Goal: Task Accomplishment & Management: Use online tool/utility

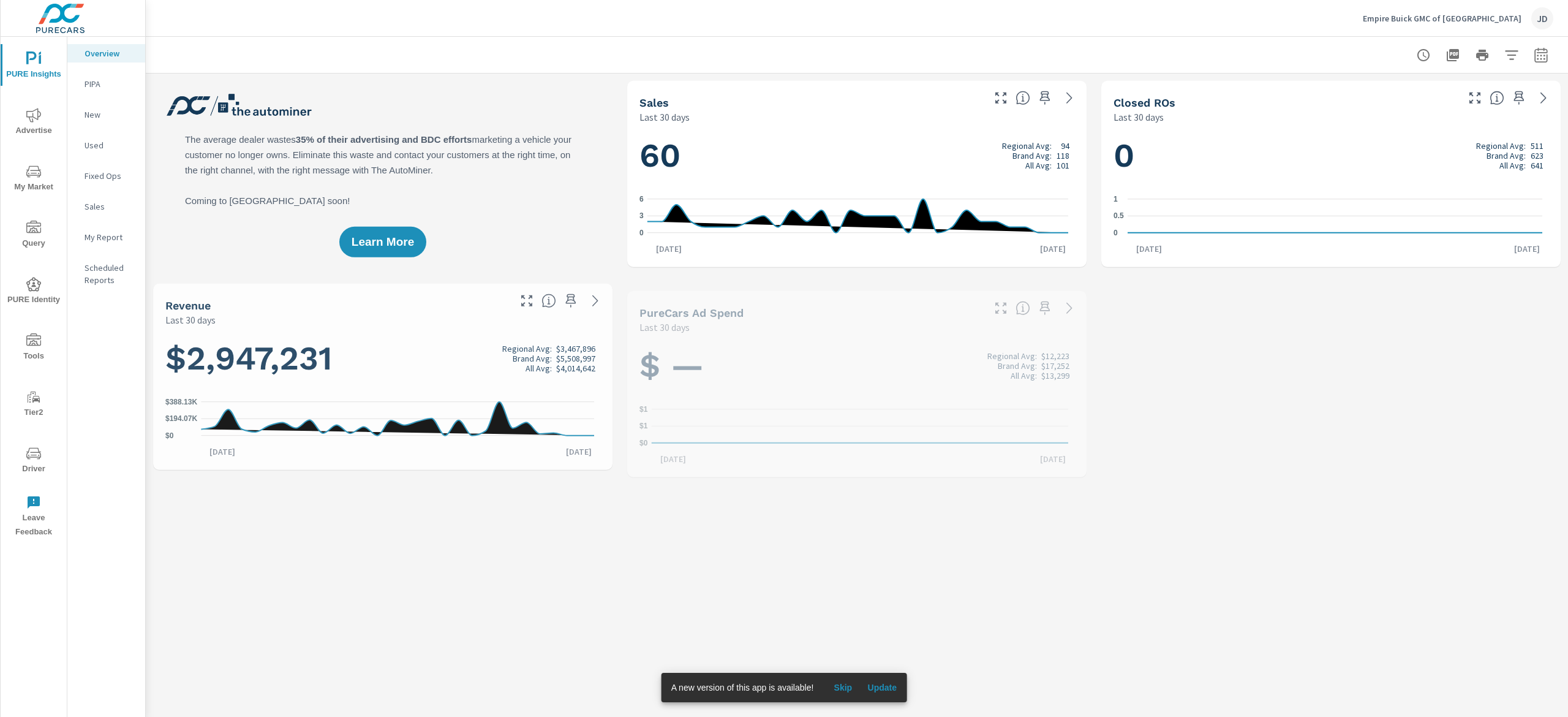
scroll to position [1, 0]
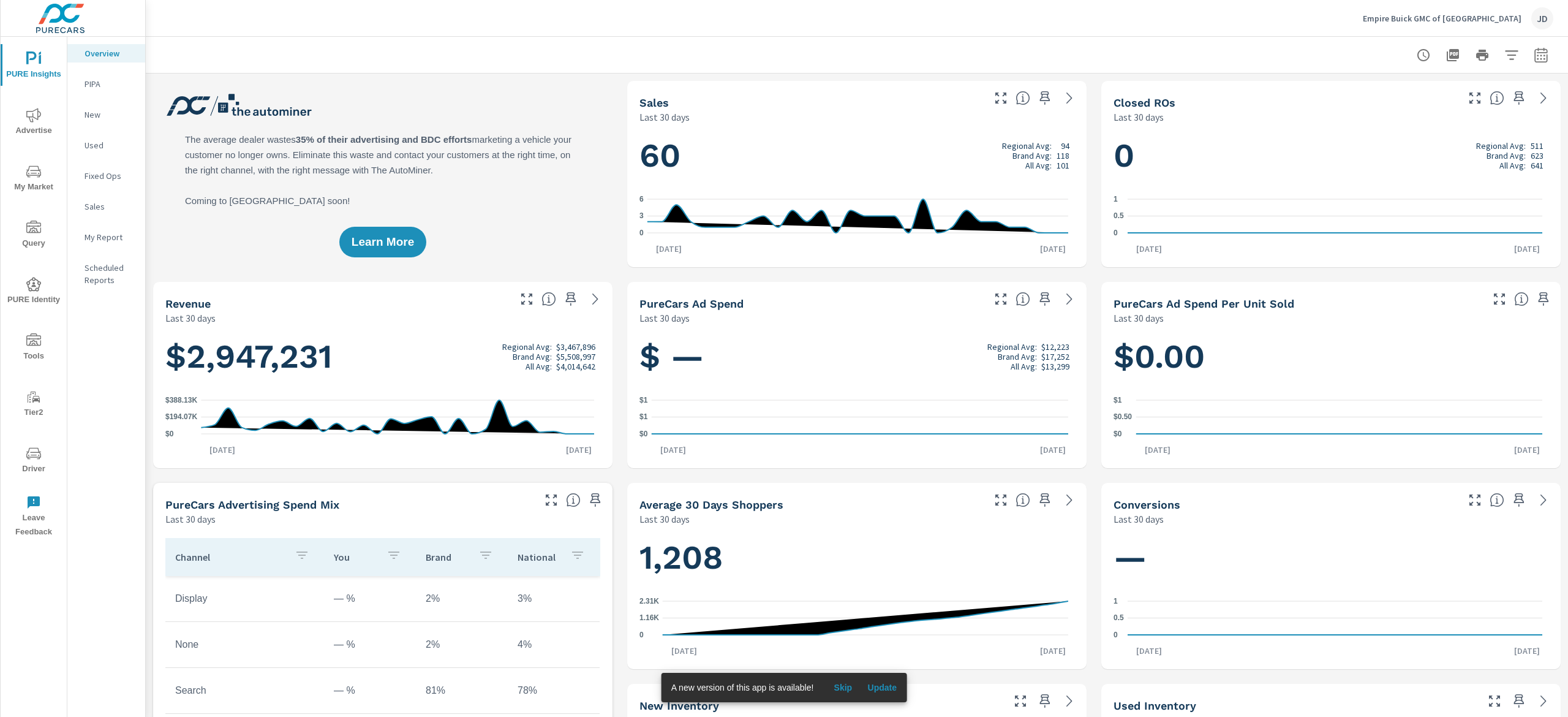
click at [50, 188] on span "My Market" at bounding box center [33, 178] width 59 height 30
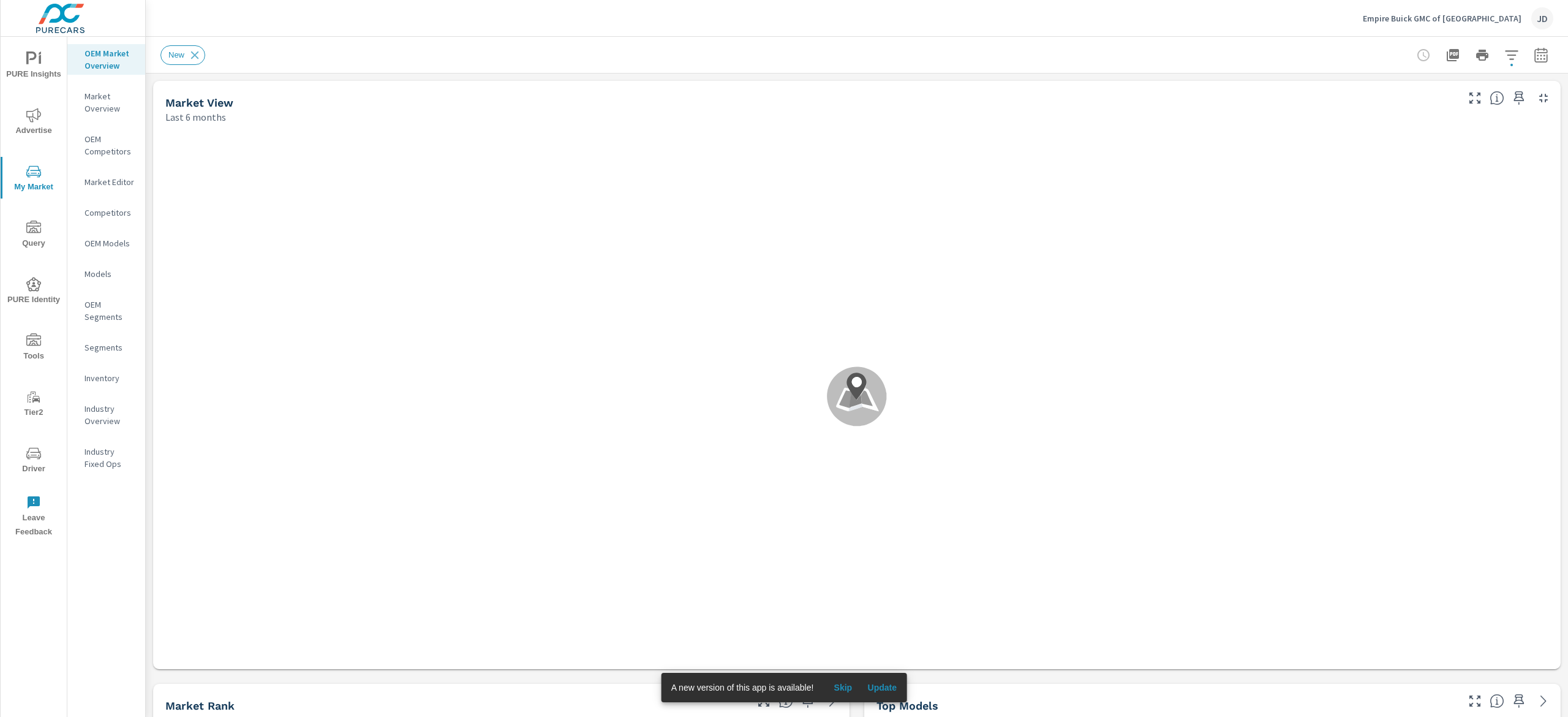
scroll to position [1, 0]
click at [890, 686] on span "Update" at bounding box center [881, 687] width 29 height 11
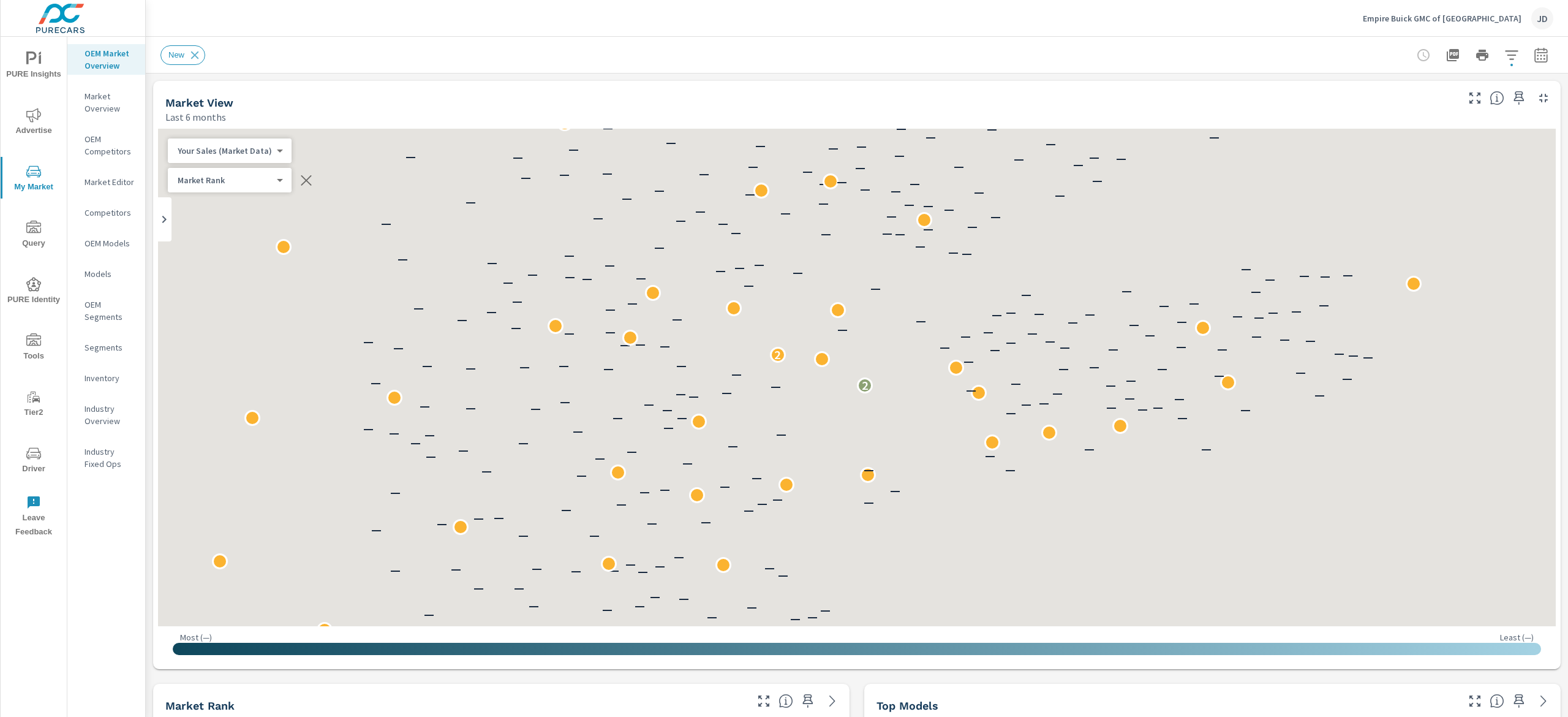
scroll to position [1, 0]
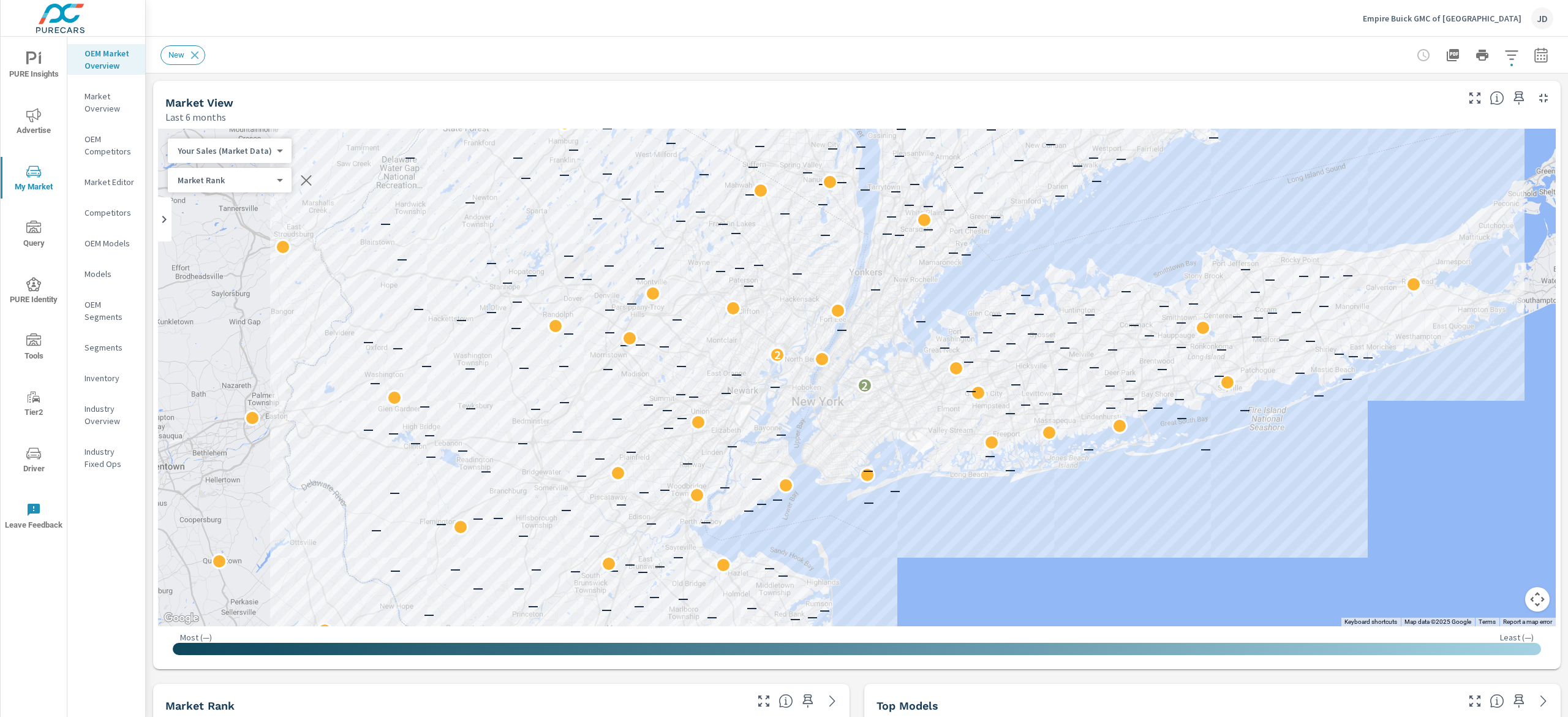
click at [1505, 53] on div at bounding box center [1482, 54] width 142 height 24
click at [1504, 59] on icon "button" at bounding box center [1511, 55] width 14 height 14
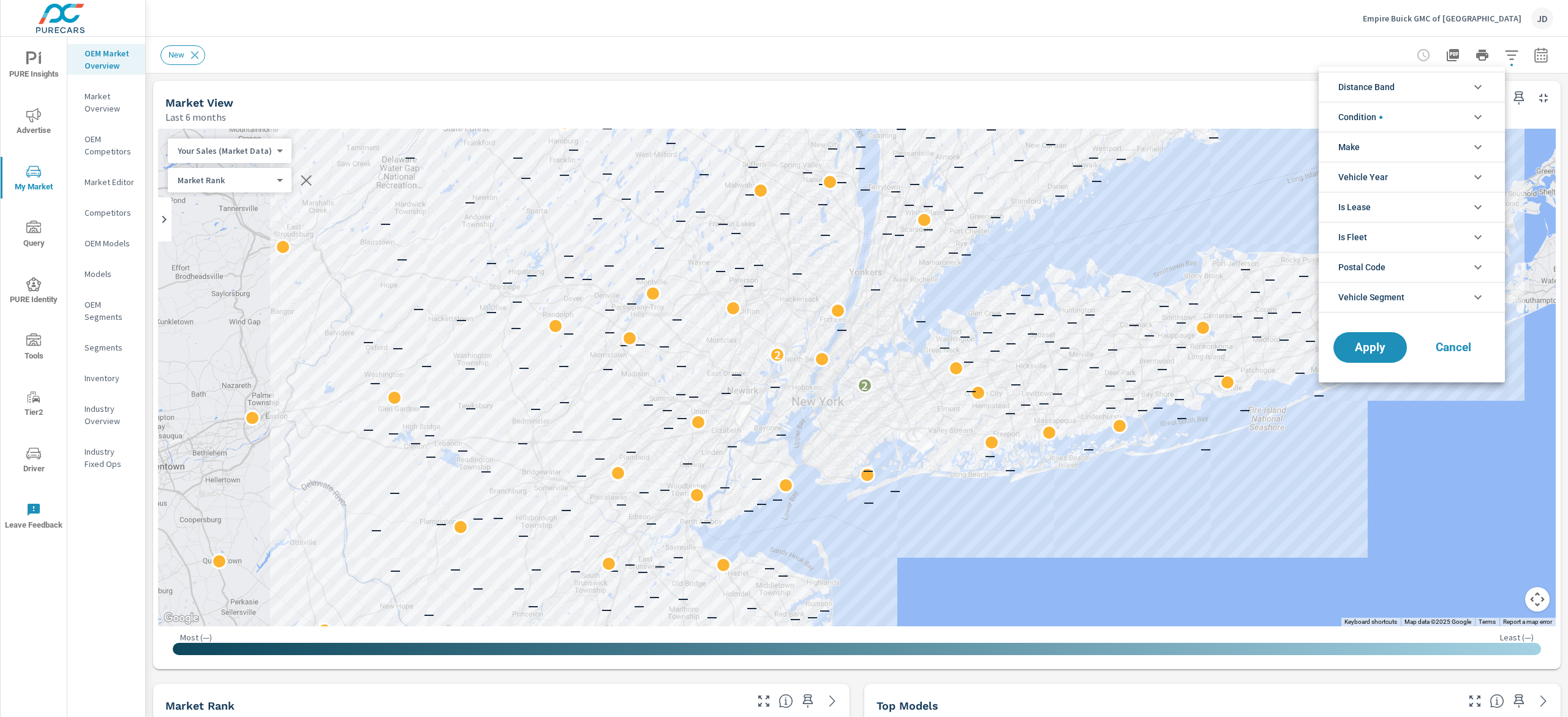
click at [1424, 92] on li "Distance Band" at bounding box center [1411, 86] width 186 height 30
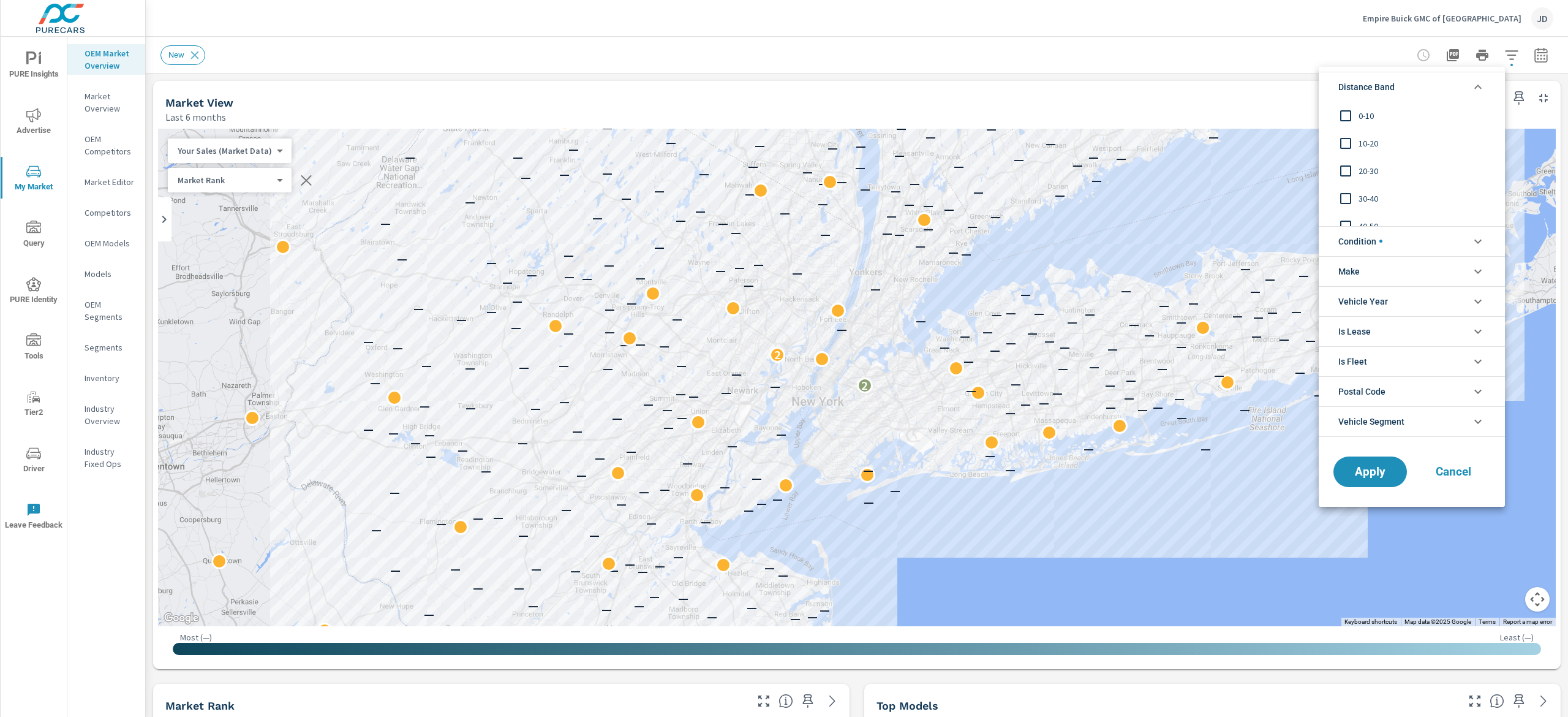
drag, startPoint x: 1365, startPoint y: 115, endPoint x: 1364, endPoint y: 129, distance: 14.0
click at [1364, 114] on span "0-10" at bounding box center [1425, 116] width 134 height 14
click at [1363, 138] on span "10-20" at bounding box center [1425, 143] width 134 height 14
click at [1354, 469] on span "Apply" at bounding box center [1370, 471] width 51 height 12
